Goal: Information Seeking & Learning: Learn about a topic

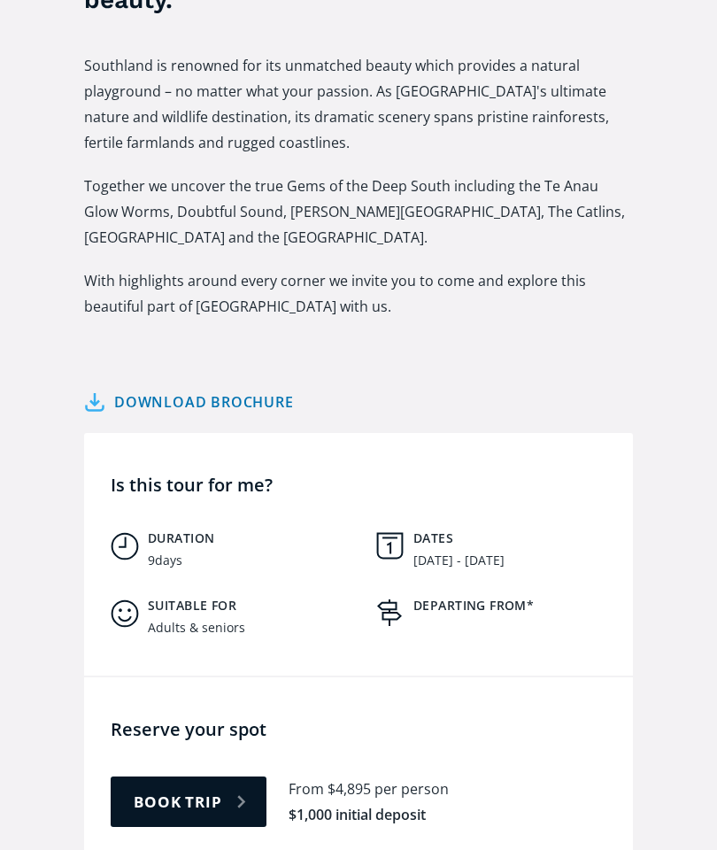
scroll to position [716, 0]
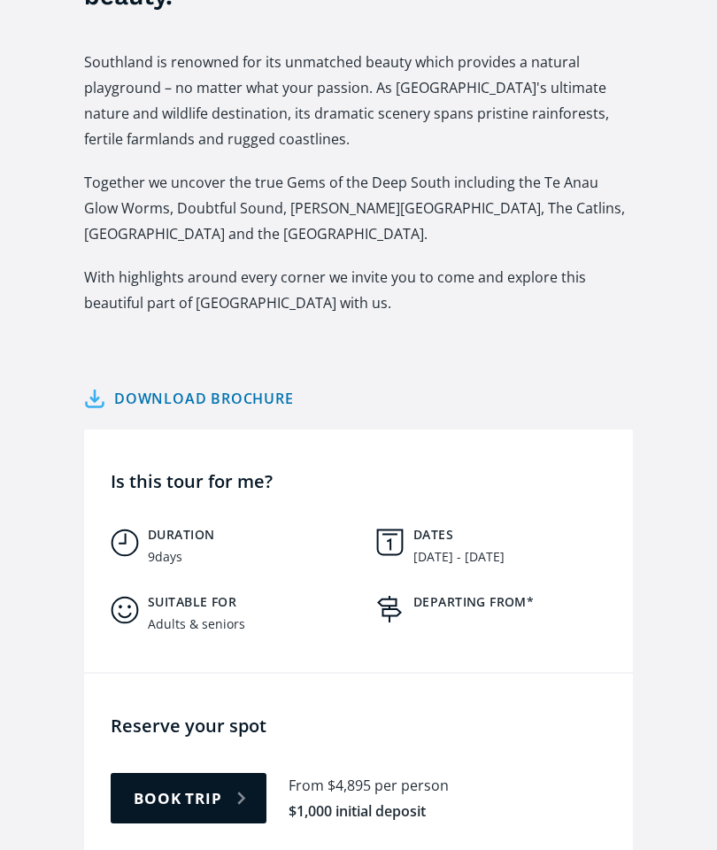
click at [487, 361] on div "Download brochure 19th - 27th November 2025 Download brochure" at bounding box center [358, 387] width 549 height 52
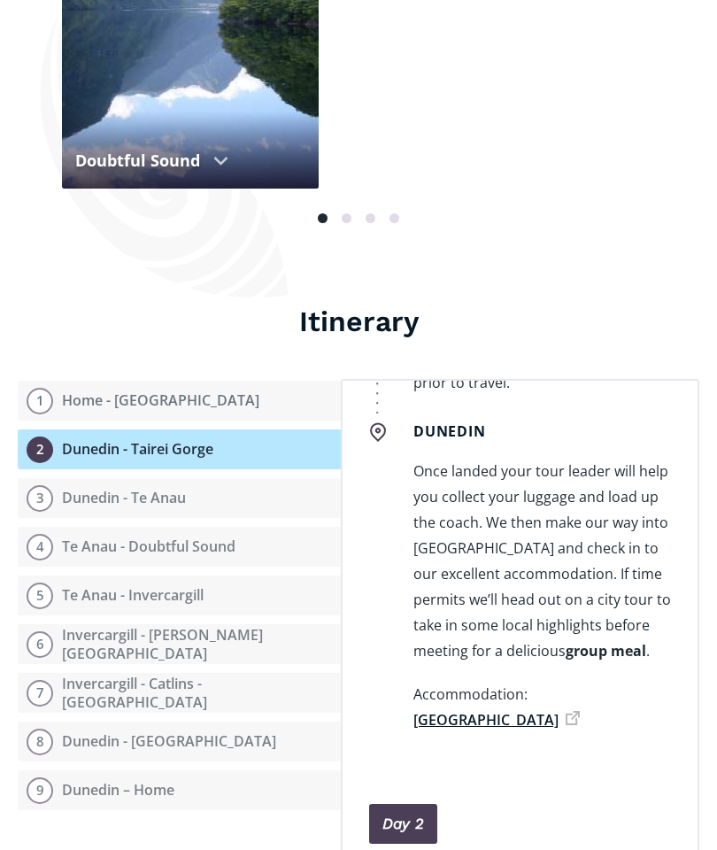
scroll to position [640, 0]
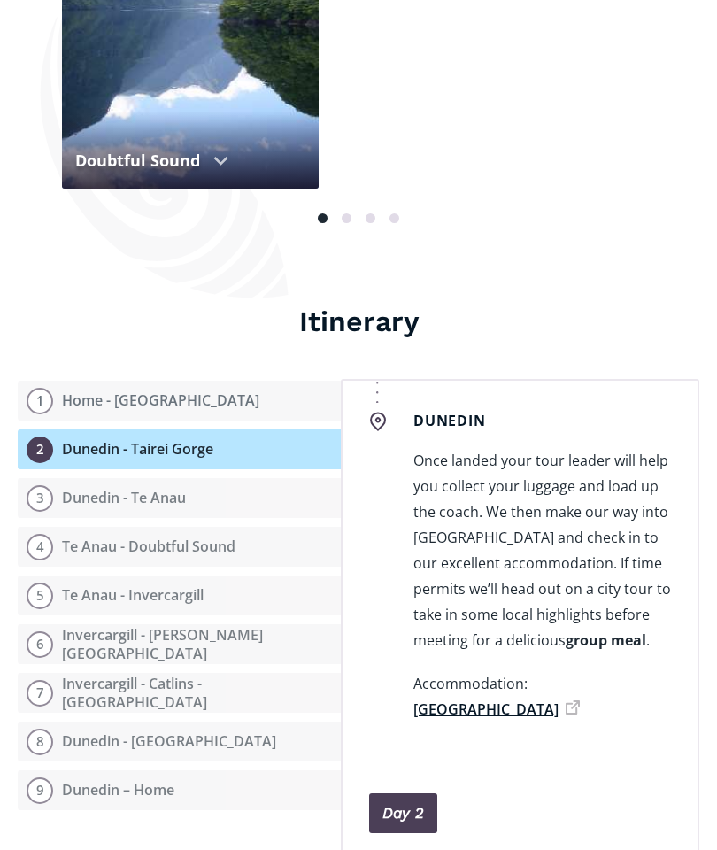
click at [606, 305] on div "Itinerary Open itinerary 1 Home - Dunedin 2 Dunedin - Tairei Gorge 3 Dunedin - …" at bounding box center [359, 607] width 682 height 607
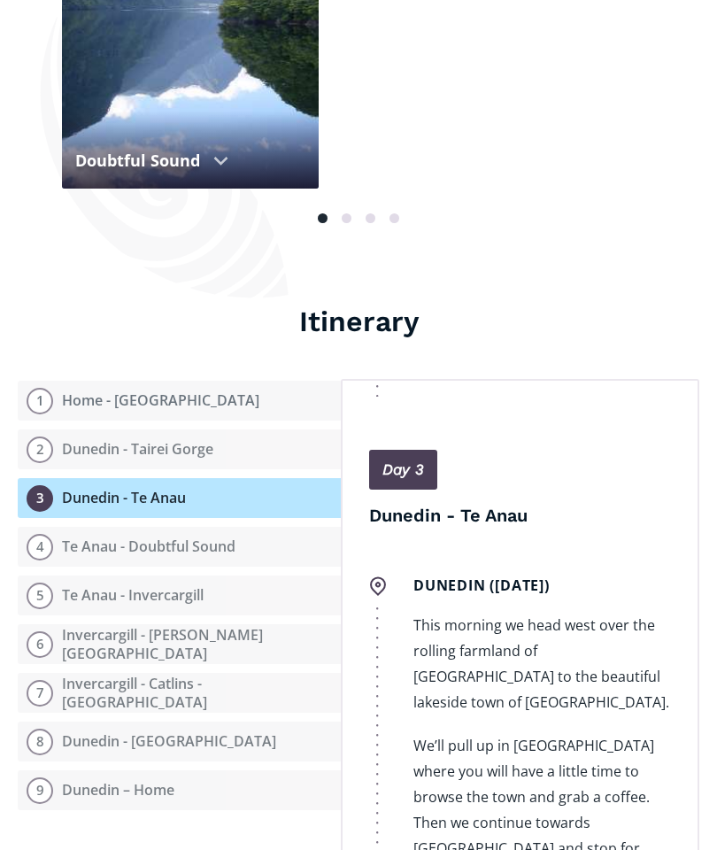
scroll to position [2018, 0]
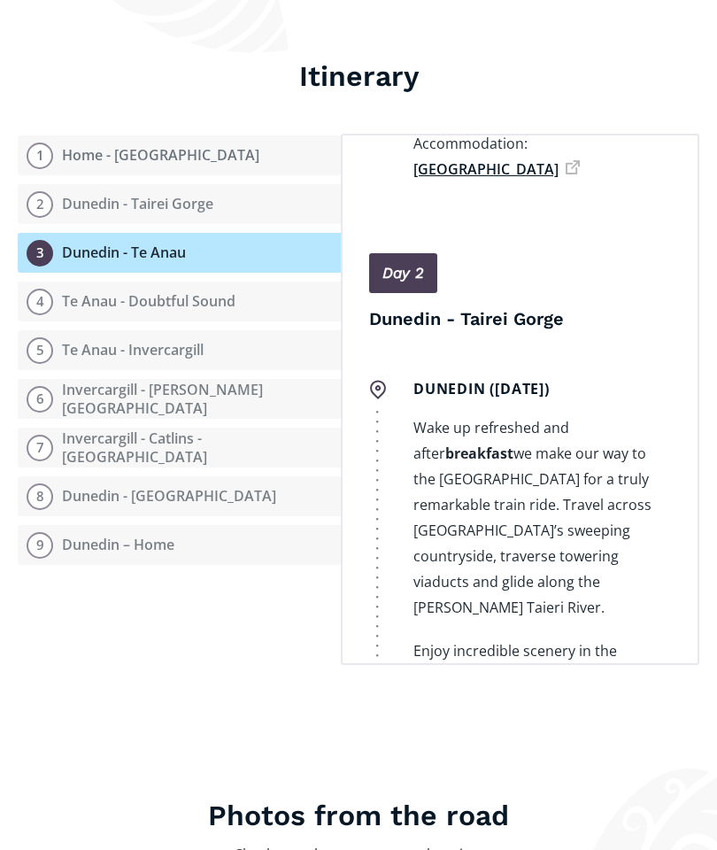
scroll to position [2090, 0]
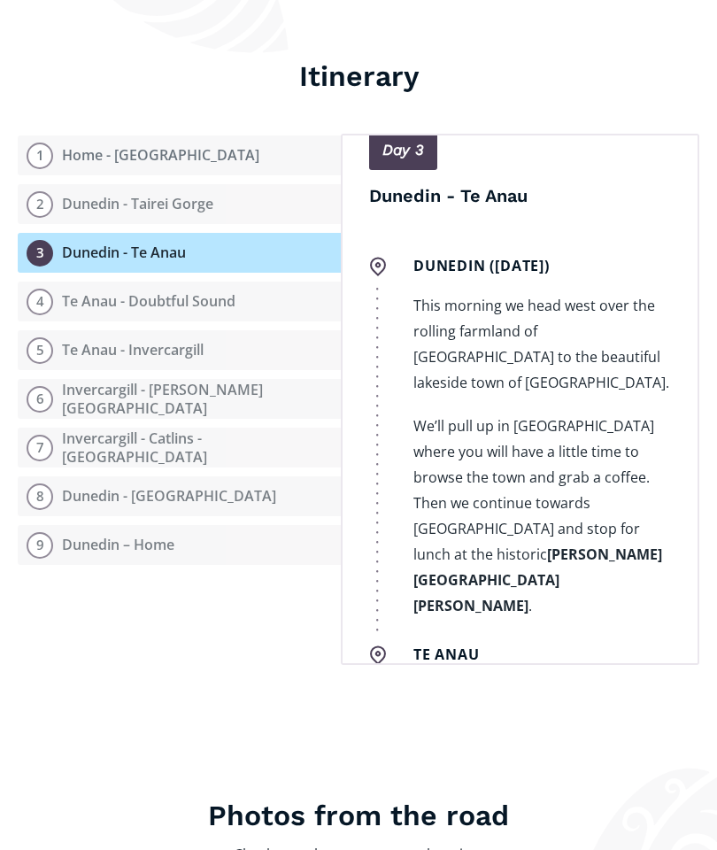
click at [534, 682] on p "We then meander through to [GEOGRAPHIC_DATA] and get set for an awesome experie…" at bounding box center [543, 849] width 258 height 334
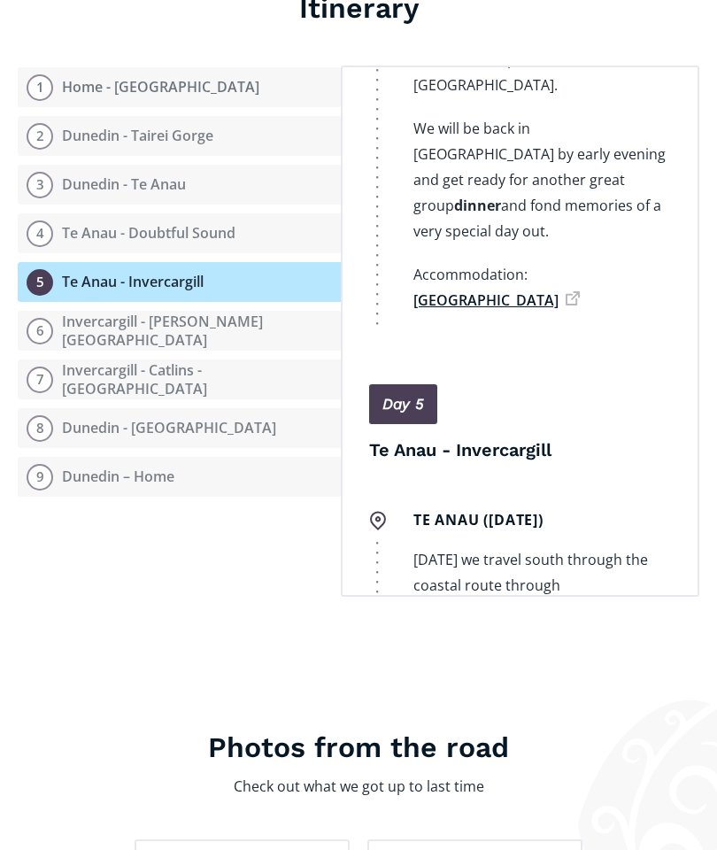
scroll to position [4409, 0]
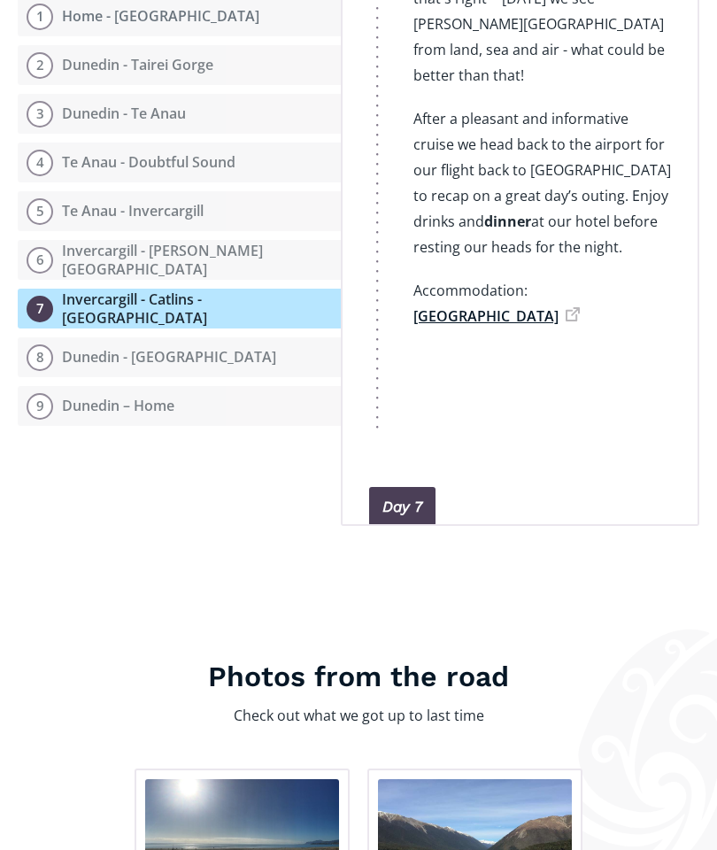
scroll to position [6928, 0]
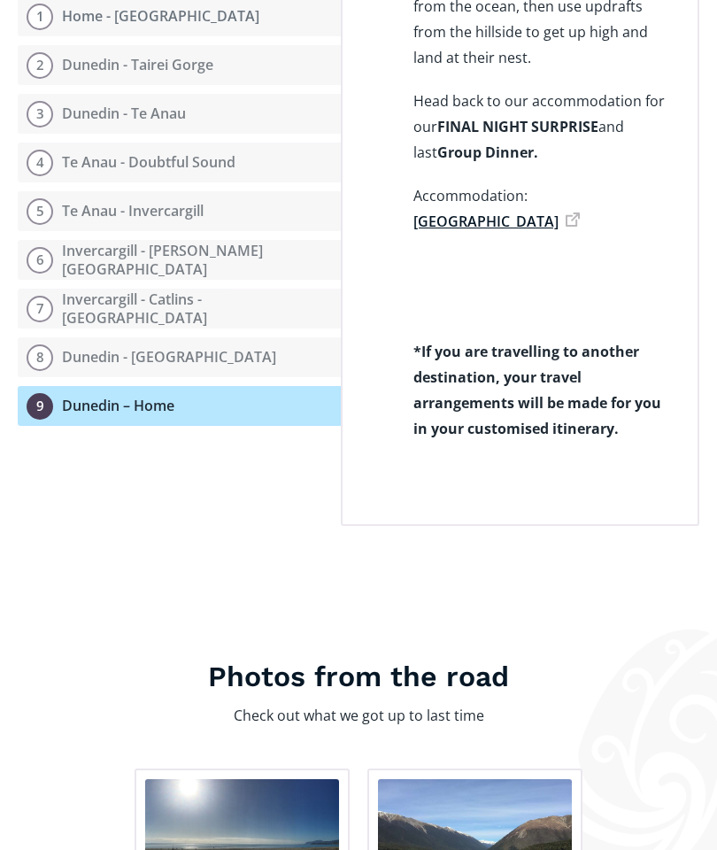
scroll to position [10059, 0]
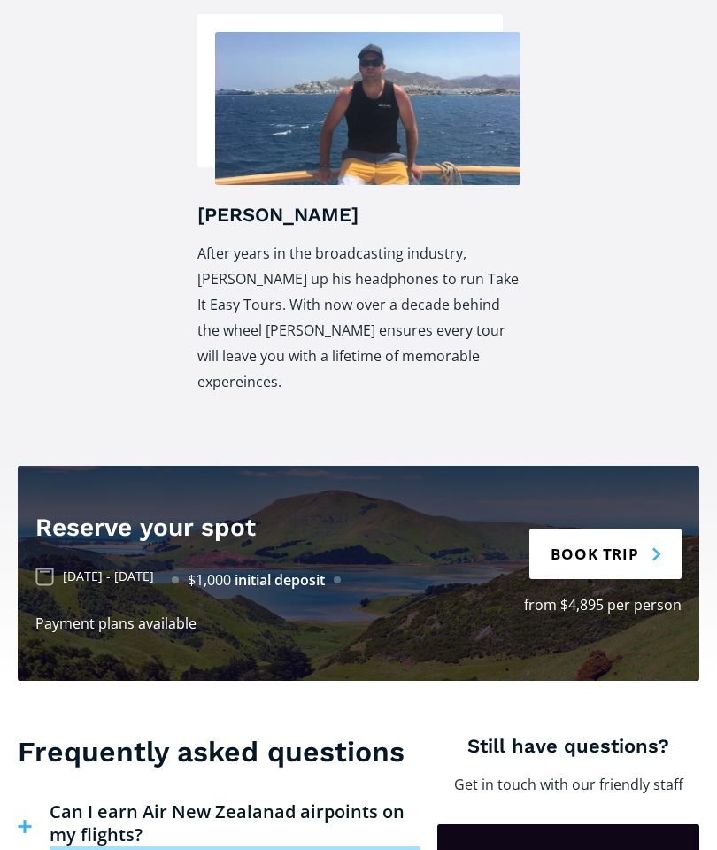
scroll to position [4019, 0]
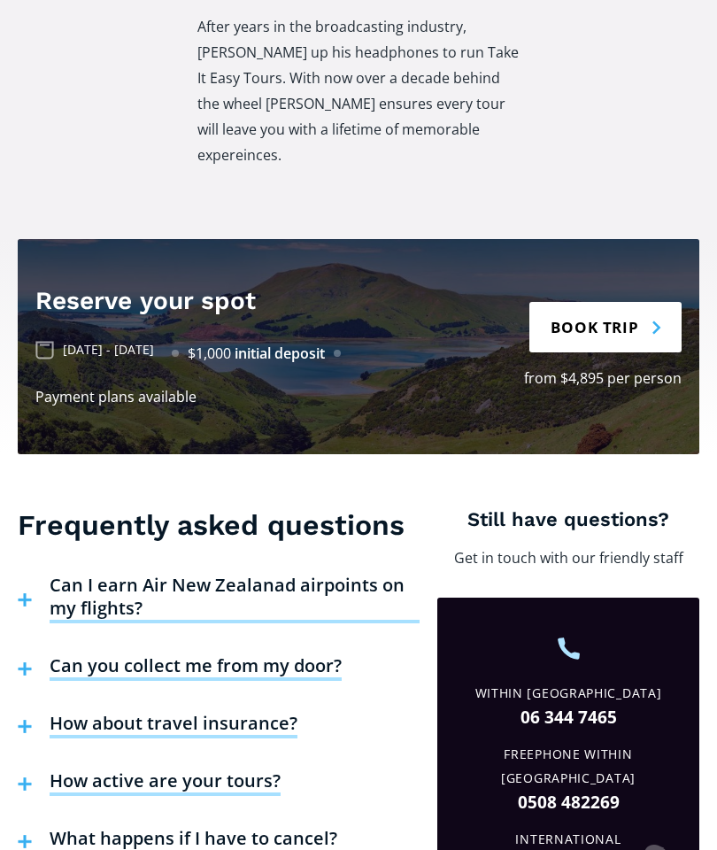
click at [125, 574] on h4 "Can I earn Air New Zealanad airpoints on my flights?" at bounding box center [235, 599] width 370 height 50
click at [107, 574] on h4 "Can I earn Air New Zealanad airpoints on my flights?" at bounding box center [235, 599] width 370 height 50
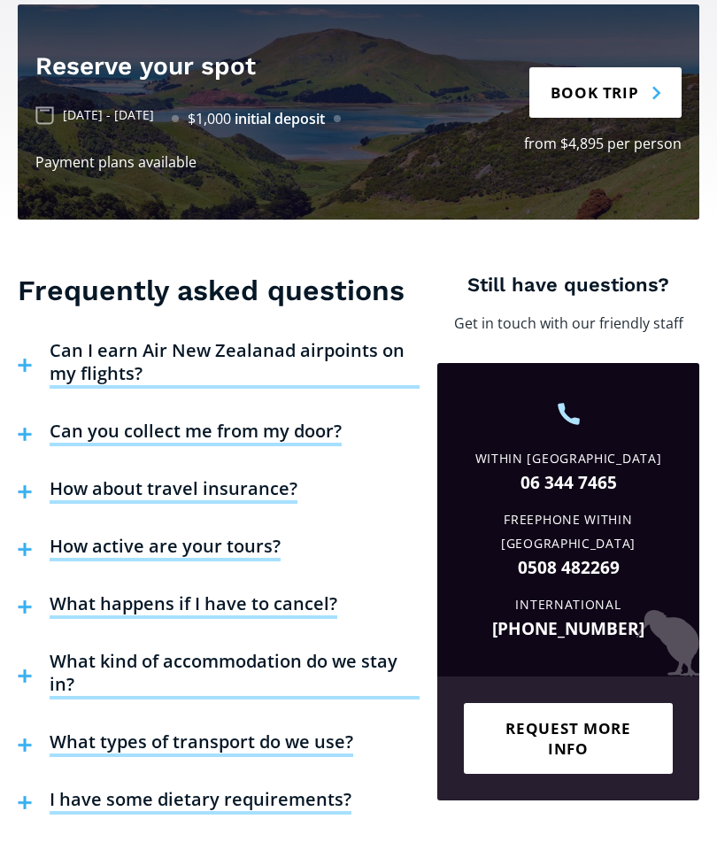
click at [111, 339] on h4 "Can I earn Air New Zealanad airpoints on my flights?" at bounding box center [235, 364] width 370 height 50
click at [99, 339] on h4 "Can I earn Air New Zealanad airpoints on my flights?" at bounding box center [235, 364] width 370 height 50
click at [105, 339] on h4 "Can I earn Air New Zealanad airpoints on my flights?" at bounding box center [235, 364] width 370 height 50
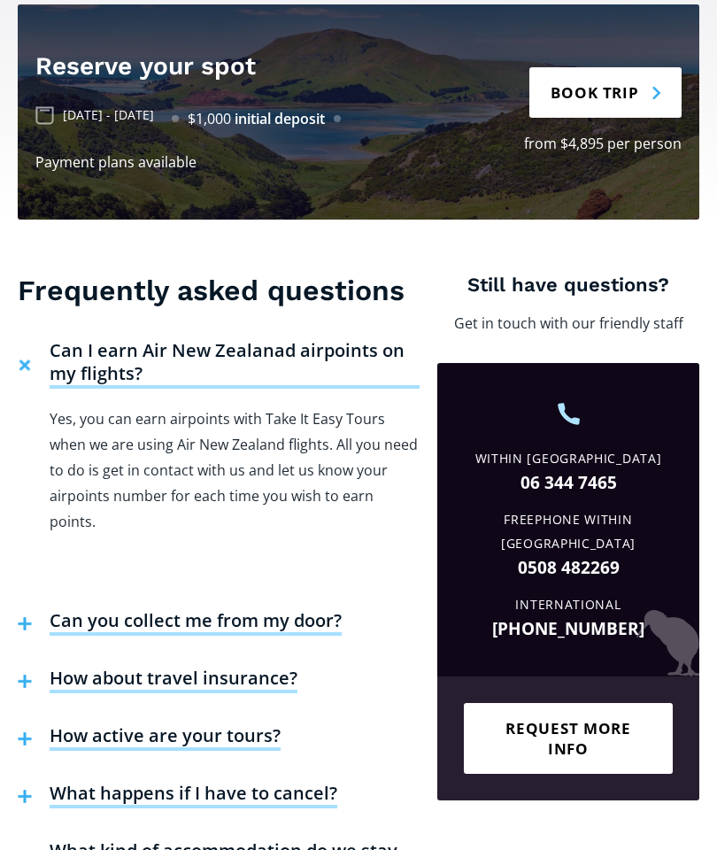
click at [124, 339] on h4 "Can I earn Air New Zealanad airpoints on my flights?" at bounding box center [235, 364] width 370 height 50
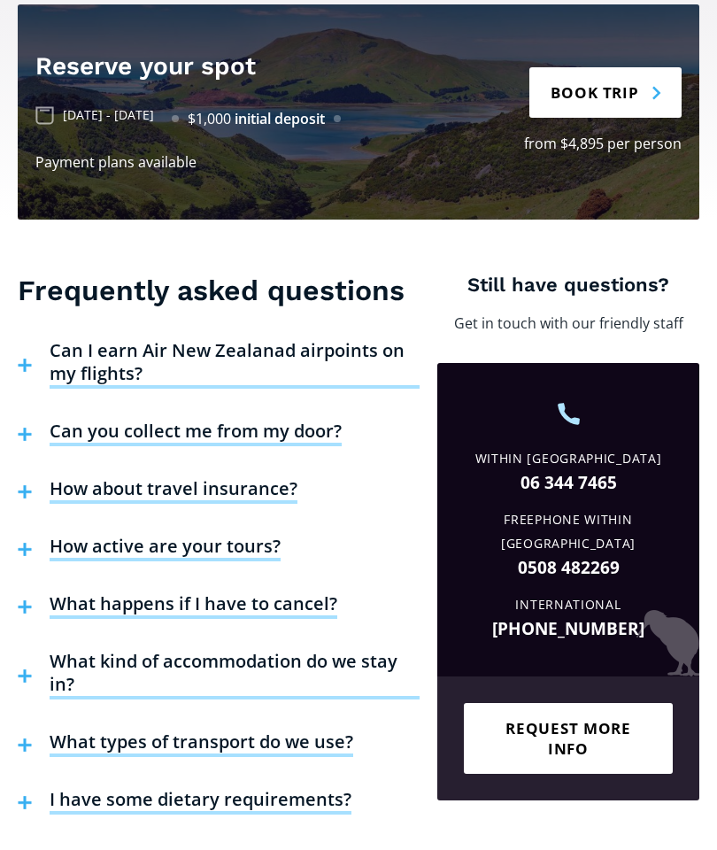
click at [198, 420] on h4 "Can you collect me from my door?" at bounding box center [196, 433] width 292 height 27
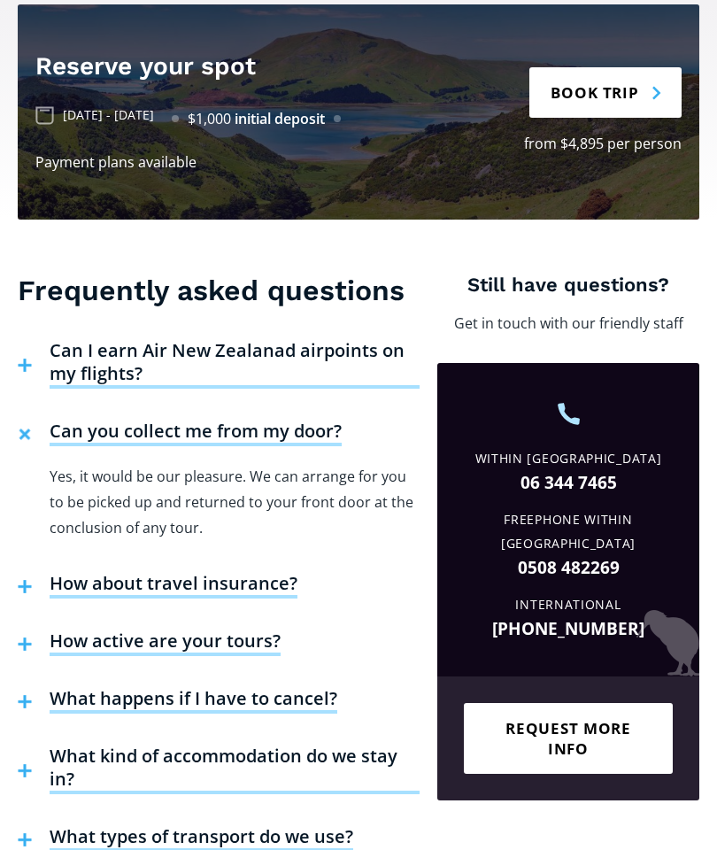
click at [189, 420] on h4 "Can you collect me from my door?" at bounding box center [196, 433] width 292 height 27
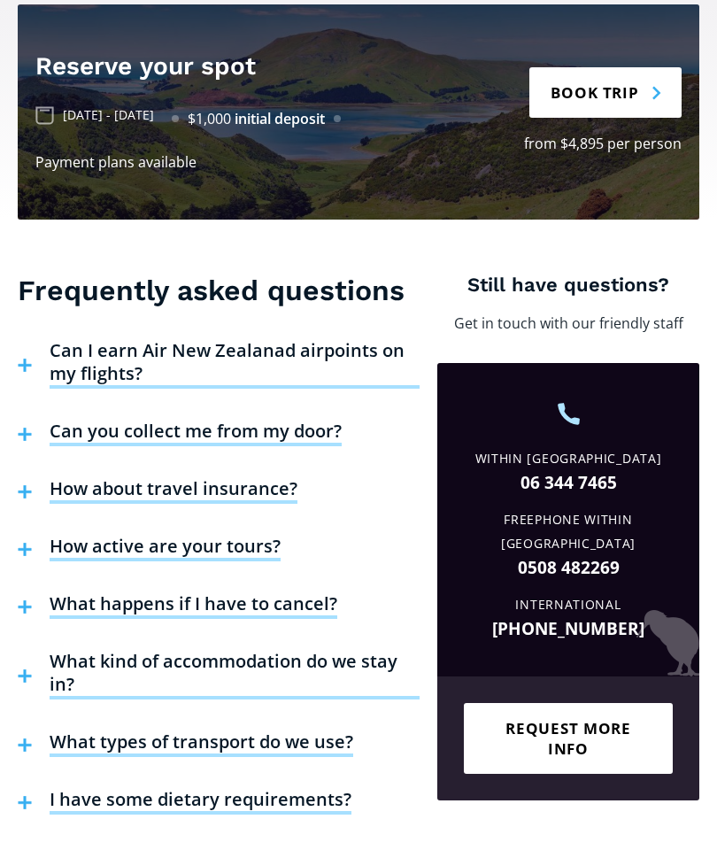
click at [275, 593] on h4 "What happens if I have to cancel?" at bounding box center [194, 606] width 288 height 27
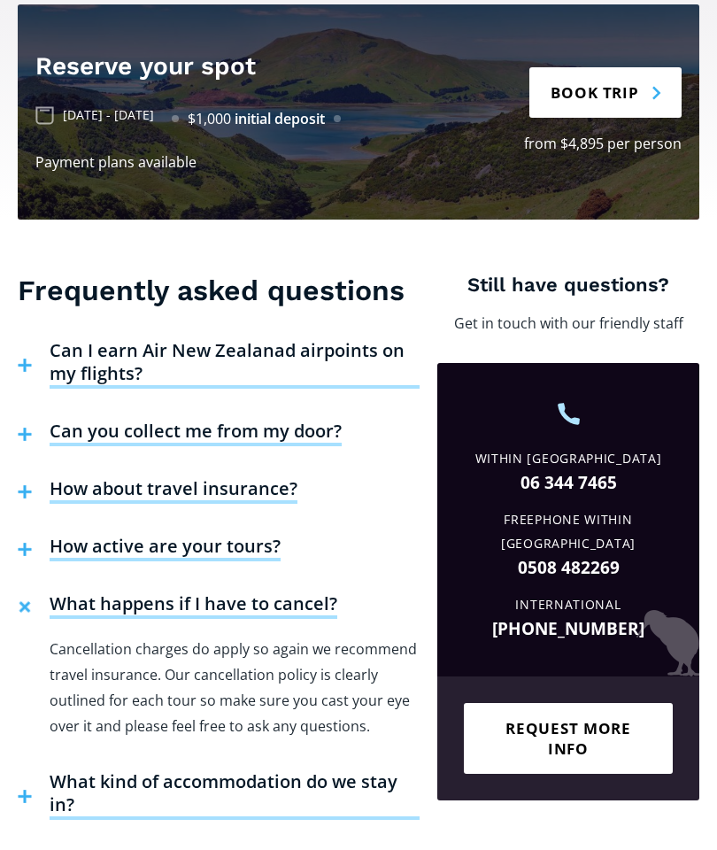
click at [272, 593] on h4 "What happens if I have to cancel?" at bounding box center [194, 606] width 288 height 27
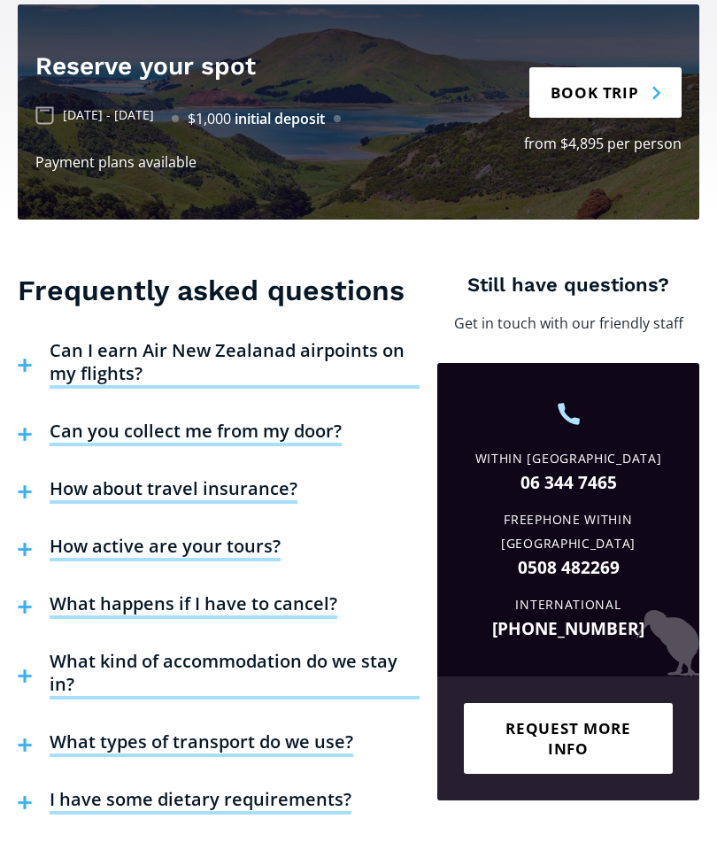
click at [264, 650] on h4 "What kind of accommodation do we stay in?" at bounding box center [235, 675] width 370 height 50
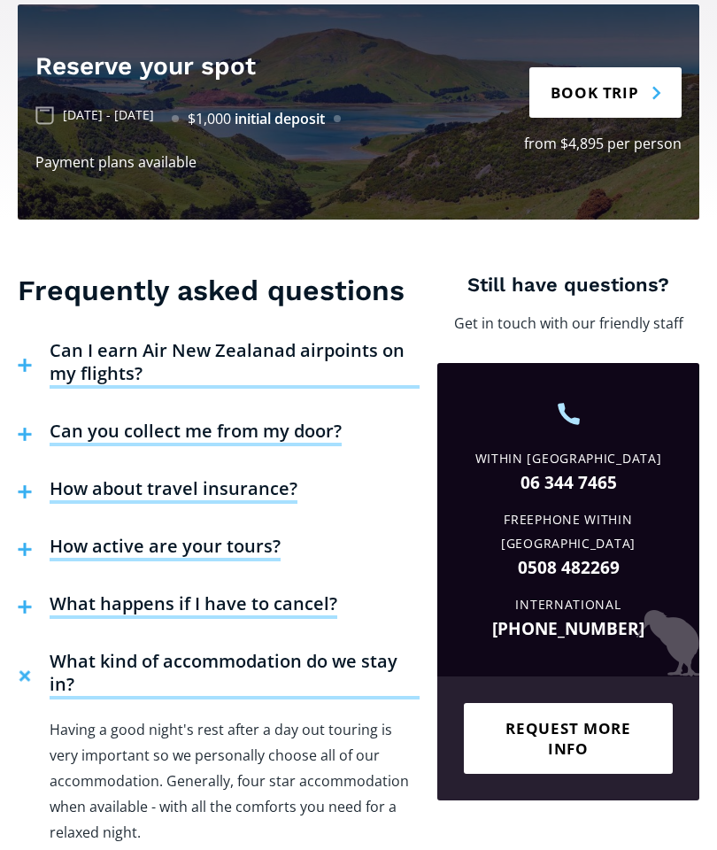
click at [267, 650] on h4 "What kind of accommodation do we stay in?" at bounding box center [235, 675] width 370 height 50
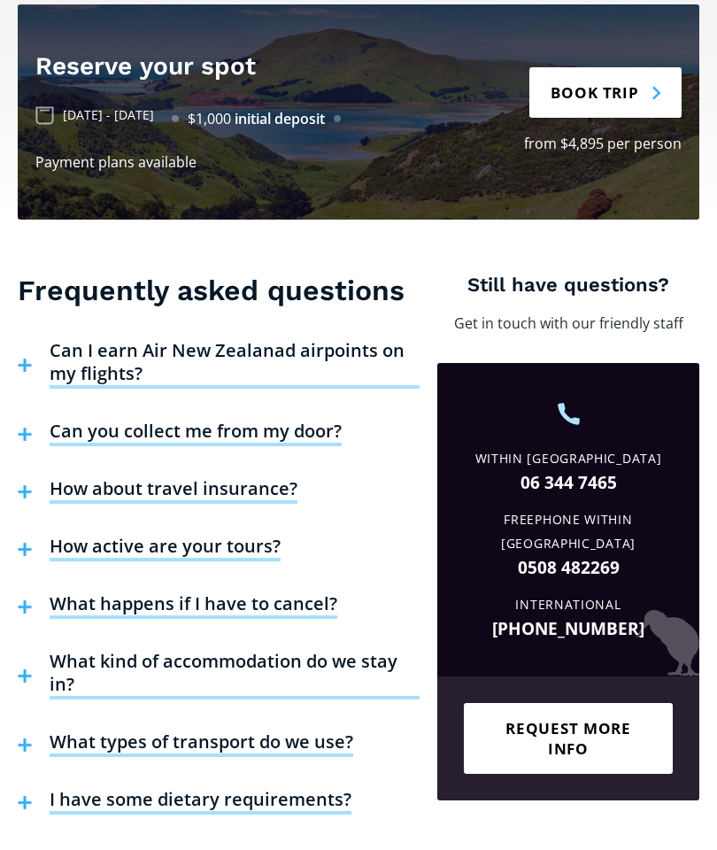
click at [241, 788] on h4 "I have some dietary requirements?" at bounding box center [201, 801] width 302 height 27
click at [254, 788] on h4 "I have some dietary requirements?" at bounding box center [201, 801] width 302 height 27
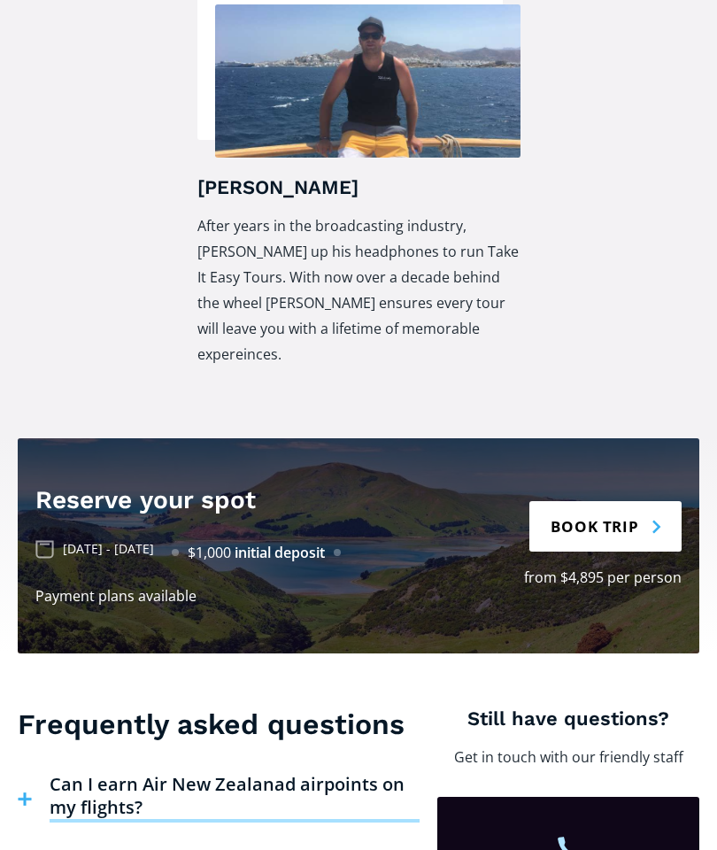
scroll to position [3819, 0]
